Goal: Information Seeking & Learning: Learn about a topic

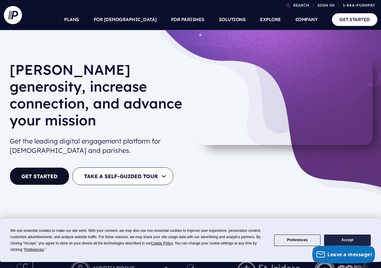
click at [333, 236] on button "Accept" at bounding box center [347, 241] width 46 height 12
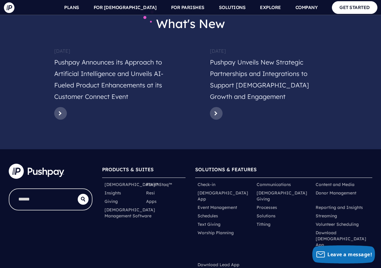
scroll to position [3048, 0]
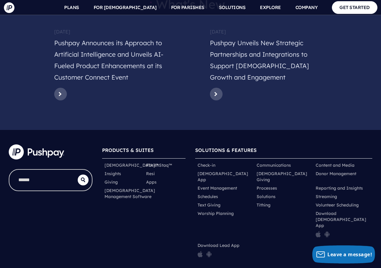
click at [55, 182] on div at bounding box center [50, 233] width 93 height 187
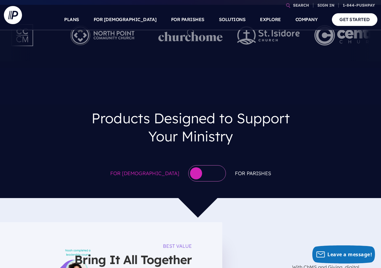
scroll to position [0, 0]
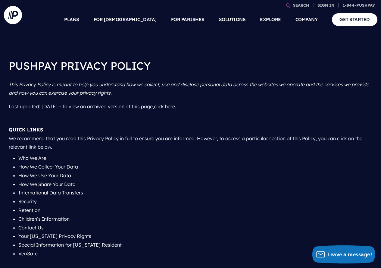
click at [74, 129] on p "QUICK LINKS We recommend that you read this Privacy Policy in full to ensure yo…" at bounding box center [191, 138] width 364 height 31
click at [73, 129] on p "QUICK LINKS We recommend that you read this Privacy Policy in full to ensure yo…" at bounding box center [191, 138] width 364 height 31
click at [181, 59] on h1 "PUSHPAY PRIVACY POLICY" at bounding box center [191, 66] width 364 height 24
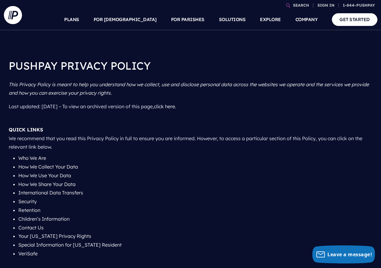
click at [310, 97] on p "This Privacy Policy is meant to help you understand how we collect, use and dis…" at bounding box center [191, 89] width 364 height 22
click at [96, 137] on p "QUICK LINKS We recommend that you read this Privacy Policy in full to ensure yo…" at bounding box center [191, 138] width 364 height 31
drag, startPoint x: 126, startPoint y: 138, endPoint x: 263, endPoint y: 142, distance: 136.9
click at [126, 138] on p "QUICK LINKS We recommend that you read this Privacy Policy in full to ensure yo…" at bounding box center [191, 138] width 364 height 31
click at [263, 143] on p "QUICK LINKS We recommend that you read this Privacy Policy in full to ensure yo…" at bounding box center [191, 138] width 364 height 31
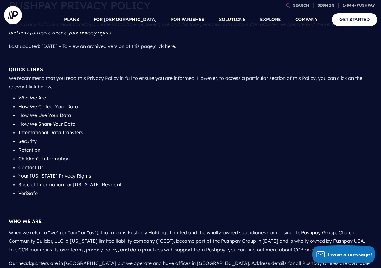
scroll to position [151, 0]
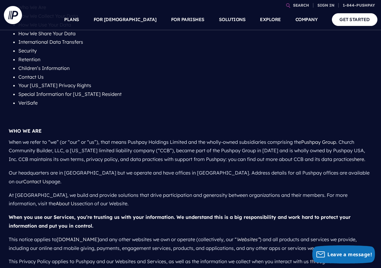
click at [140, 142] on p "When we refer to “we” (or “our” or “us”), that means Pushpay Holdings Limited a…" at bounding box center [191, 150] width 364 height 31
drag, startPoint x: 140, startPoint y: 142, endPoint x: 176, endPoint y: 141, distance: 35.6
click at [176, 141] on p "When we refer to “we” (or “our” or “us”), that means Pushpay Holdings Limited a…" at bounding box center [191, 150] width 364 height 31
copy p "Pushpay Holdings Limited"
drag, startPoint x: 266, startPoint y: 89, endPoint x: 272, endPoint y: 94, distance: 7.7
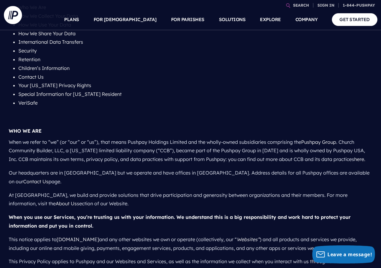
click at [266, 89] on li "Your [US_STATE] Privacy Rights" at bounding box center [195, 85] width 354 height 9
